Goal: Navigation & Orientation: Understand site structure

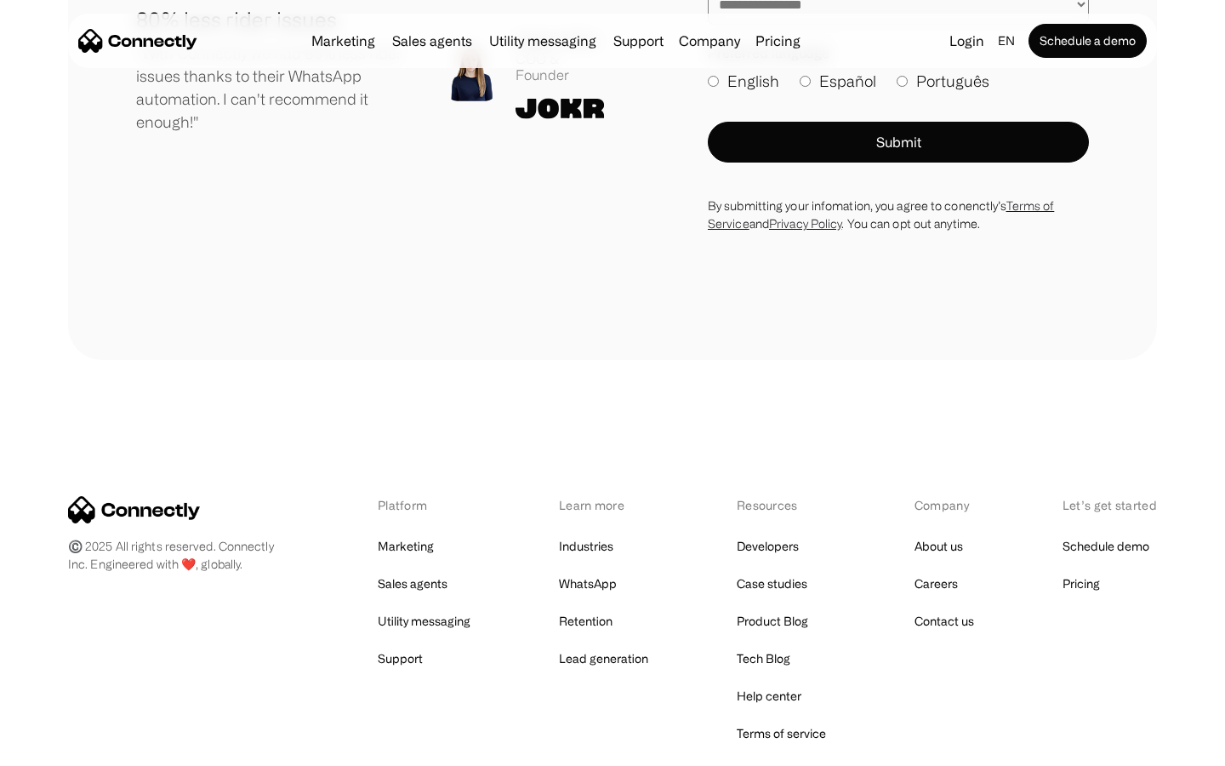
scroll to position [9354, 0]
